Goal: Transaction & Acquisition: Obtain resource

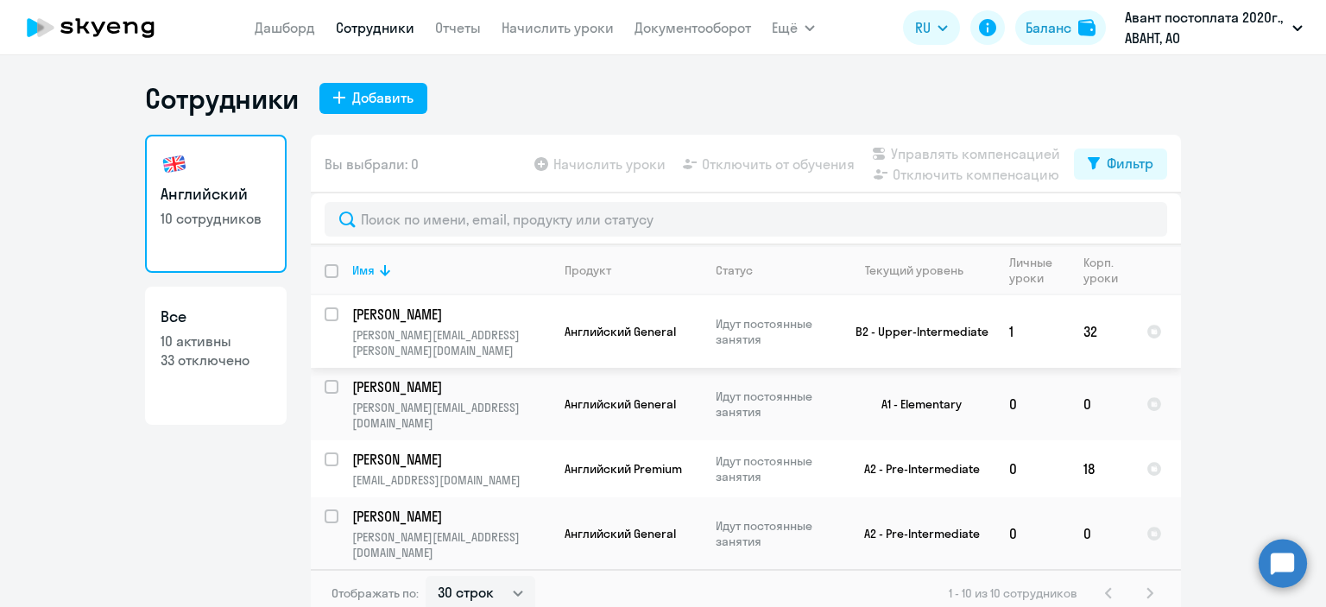
select select "30"
click at [450, 28] on link "Отчеты" at bounding box center [458, 27] width 46 height 17
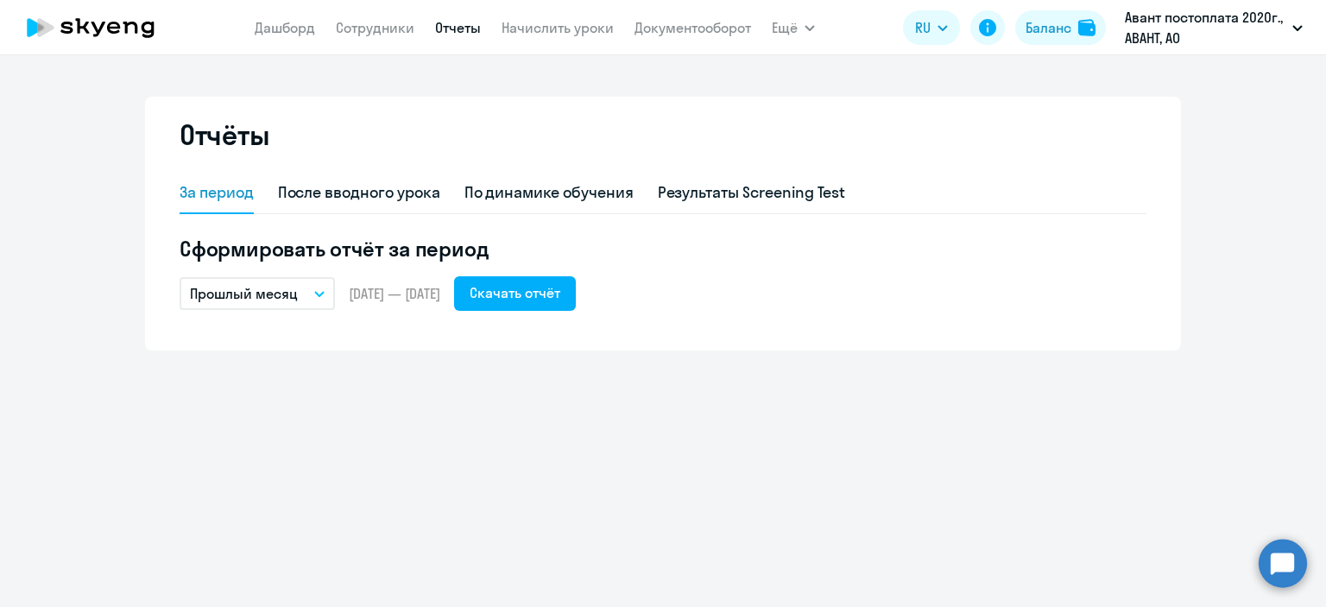
click at [316, 292] on icon "button" at bounding box center [319, 294] width 9 height 4
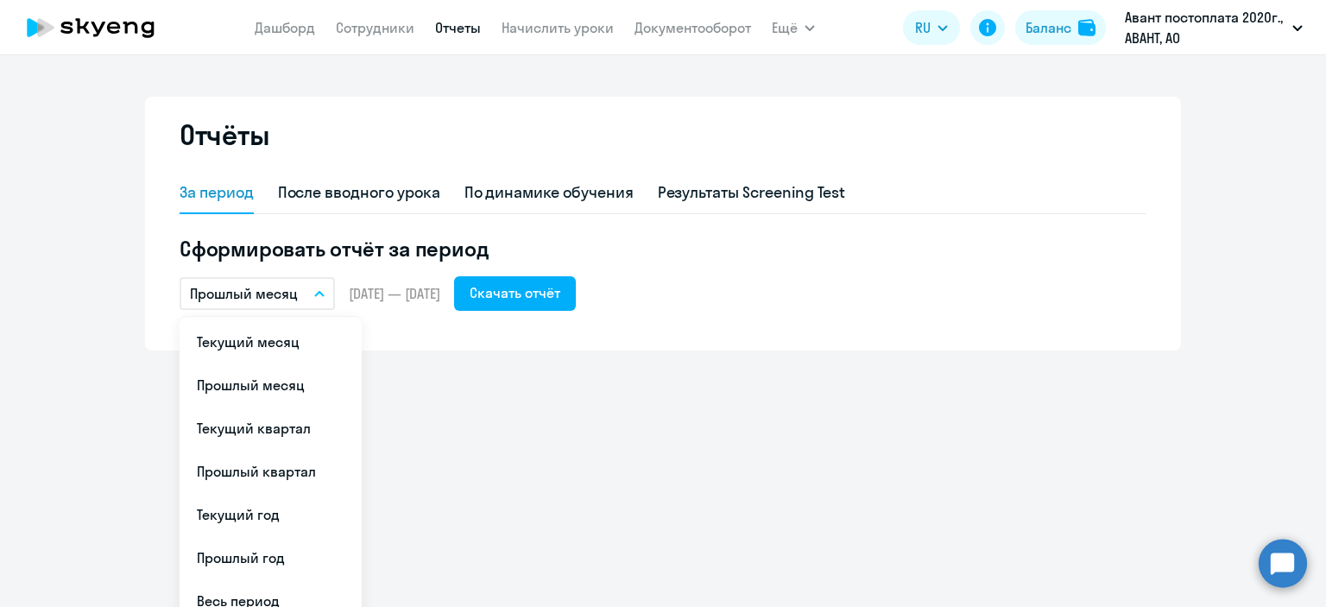
click at [316, 292] on icon "button" at bounding box center [319, 294] width 10 height 6
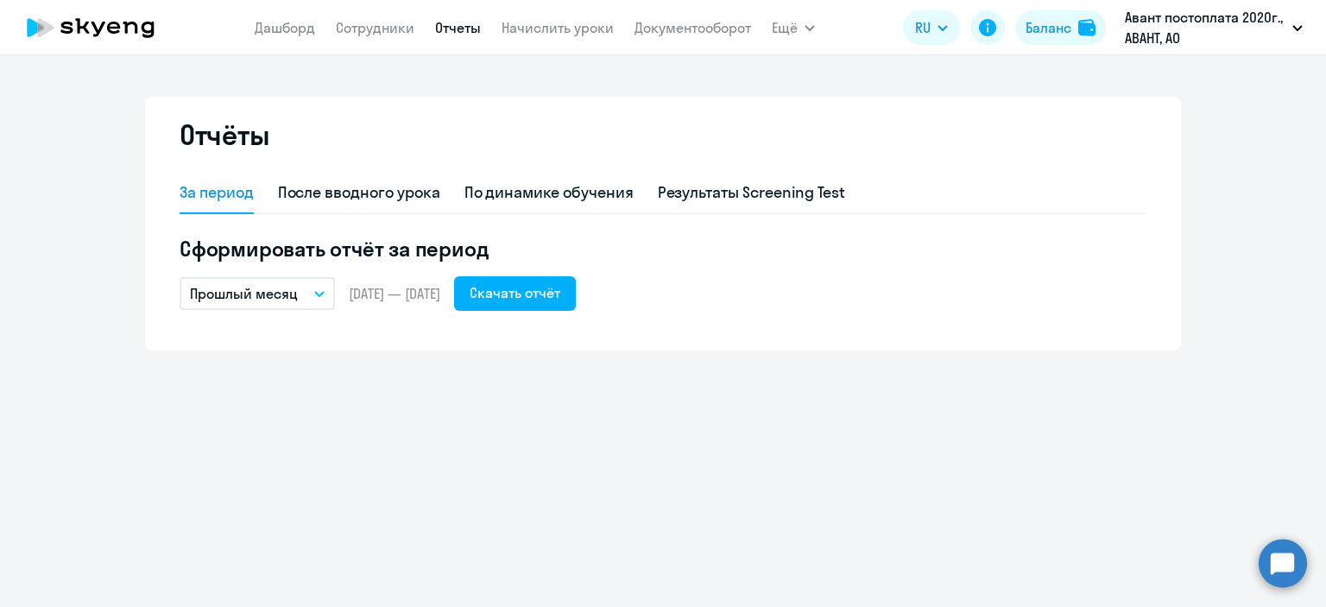
click at [387, 296] on span "[DATE] — [DATE]" at bounding box center [395, 293] width 92 height 19
click at [304, 293] on button "Прошлый месяц" at bounding box center [257, 293] width 155 height 33
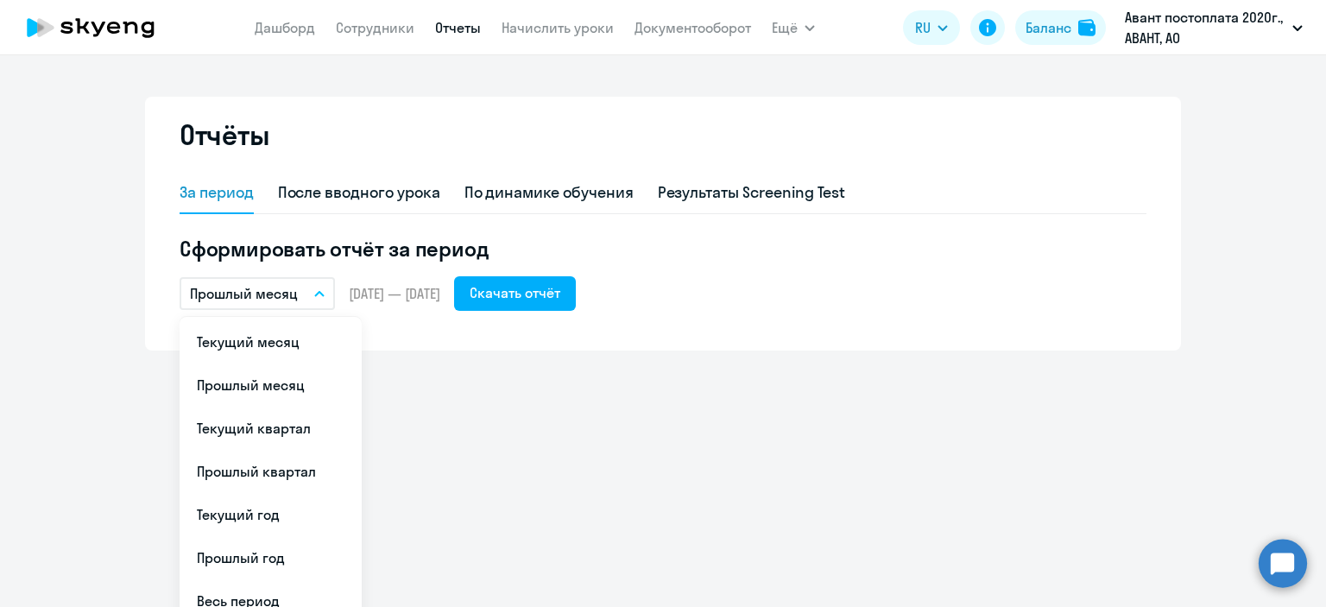
click at [400, 295] on span "[DATE] — [DATE]" at bounding box center [395, 293] width 92 height 19
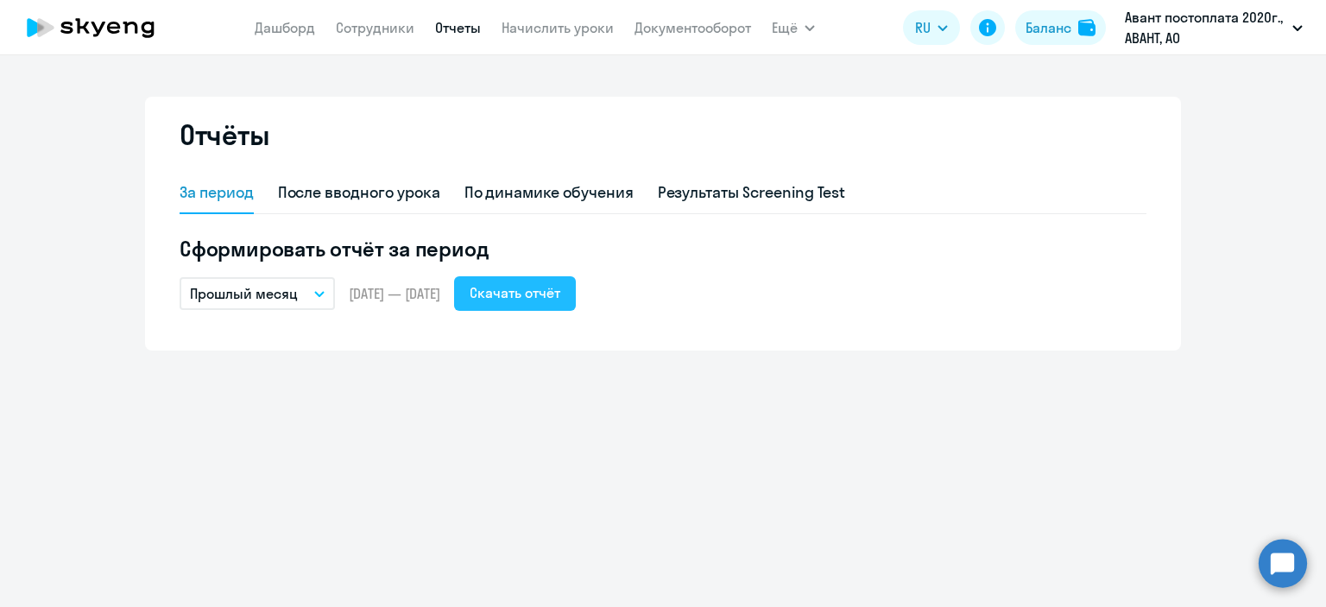
click at [557, 296] on div "Скачать отчёт" at bounding box center [515, 292] width 91 height 21
click at [282, 303] on p "Прошлый месяц" at bounding box center [244, 293] width 108 height 21
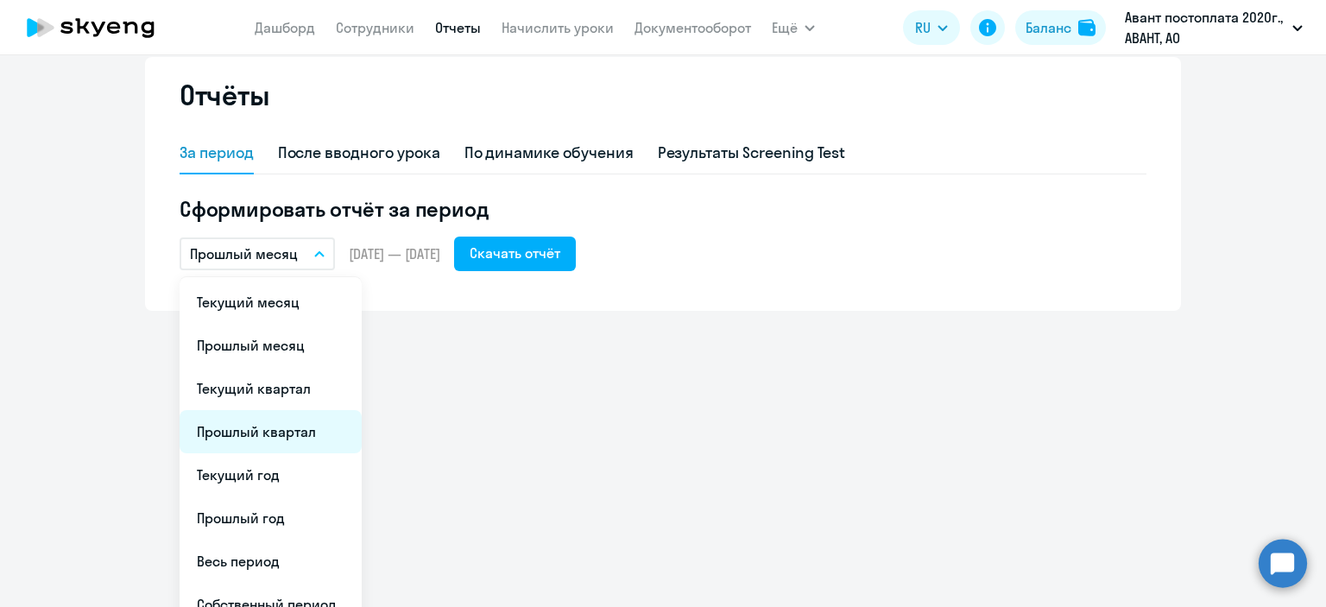
scroll to position [62, 0]
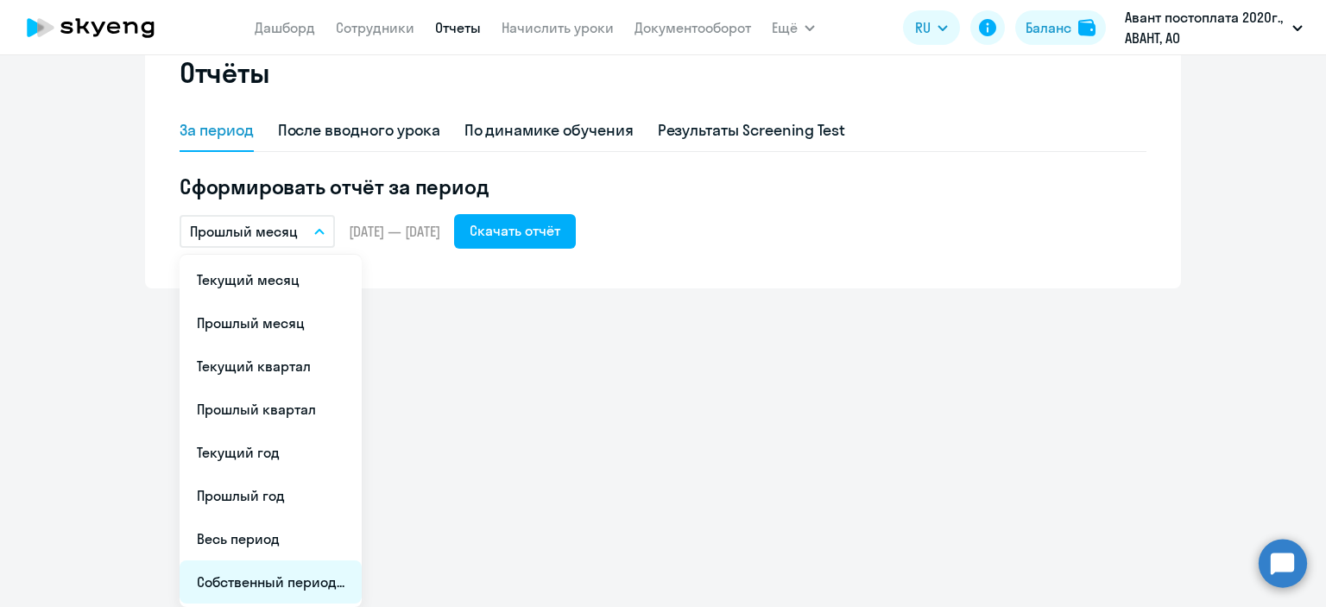
click at [312, 579] on li "Собственный период..." at bounding box center [271, 581] width 182 height 43
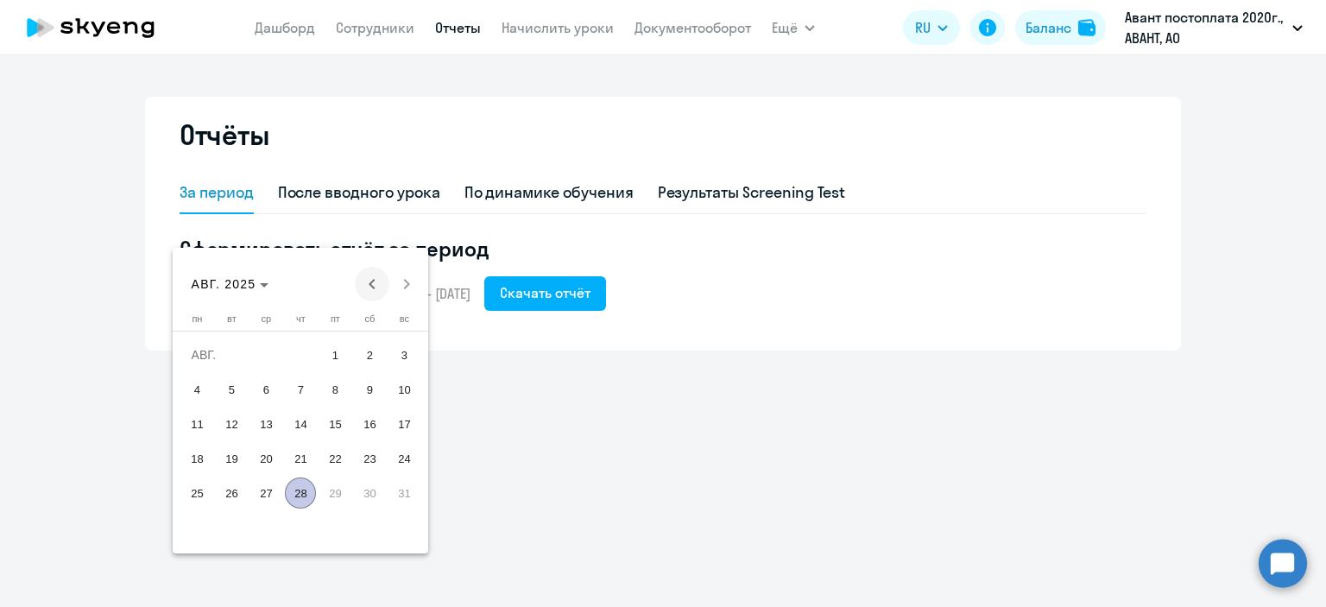
click at [370, 278] on span "Previous month" at bounding box center [372, 284] width 35 height 35
click at [365, 495] on span "26" at bounding box center [369, 493] width 31 height 31
click at [406, 282] on span "Next month" at bounding box center [406, 284] width 35 height 35
click at [196, 491] on span "25" at bounding box center [196, 493] width 31 height 31
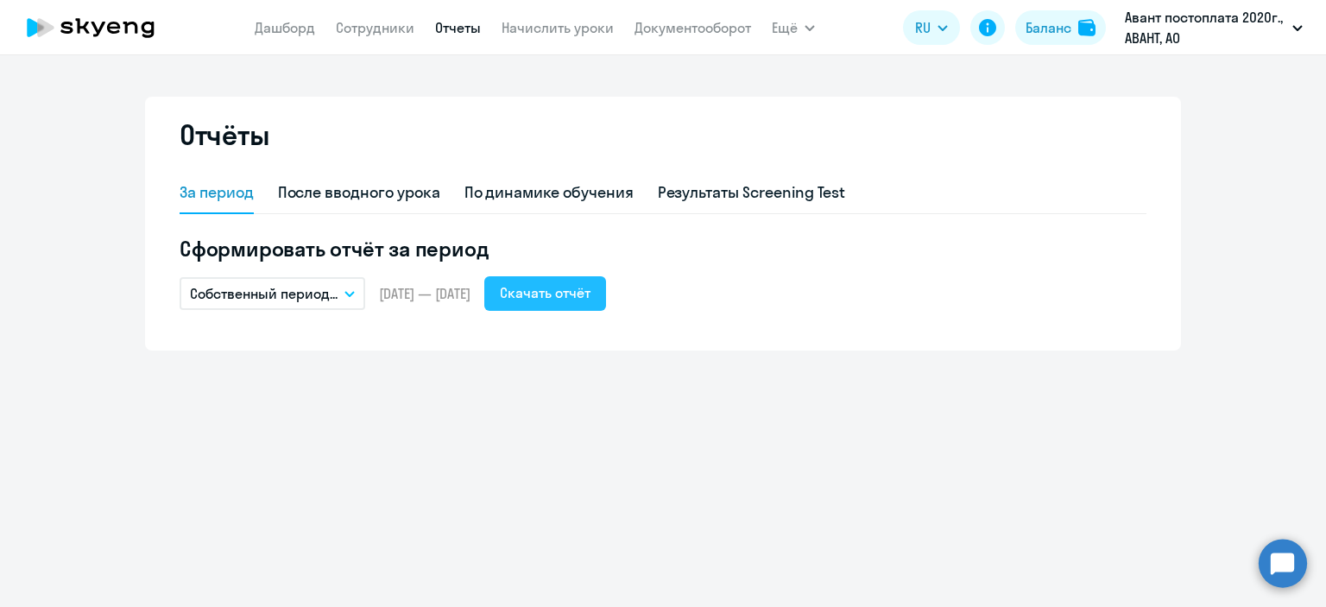
click at [591, 296] on div "Скачать отчёт" at bounding box center [545, 292] width 91 height 21
